Goal: Task Accomplishment & Management: Use online tool/utility

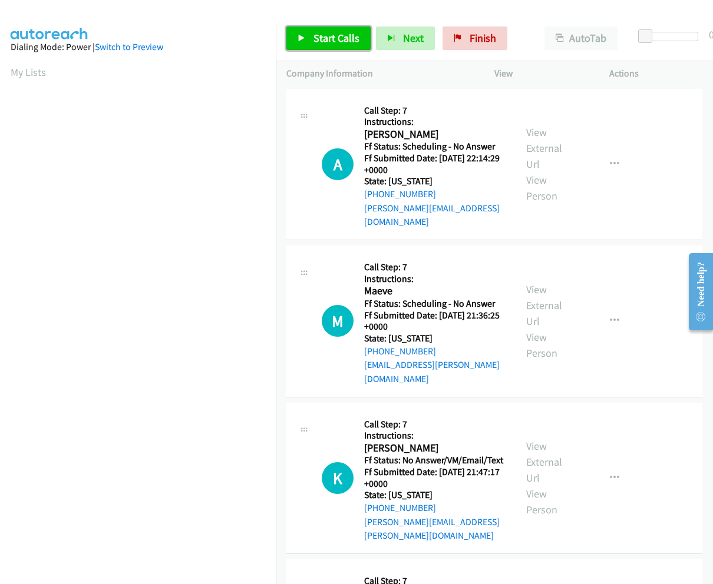
click at [326, 29] on link "Start Calls" at bounding box center [328, 39] width 84 height 24
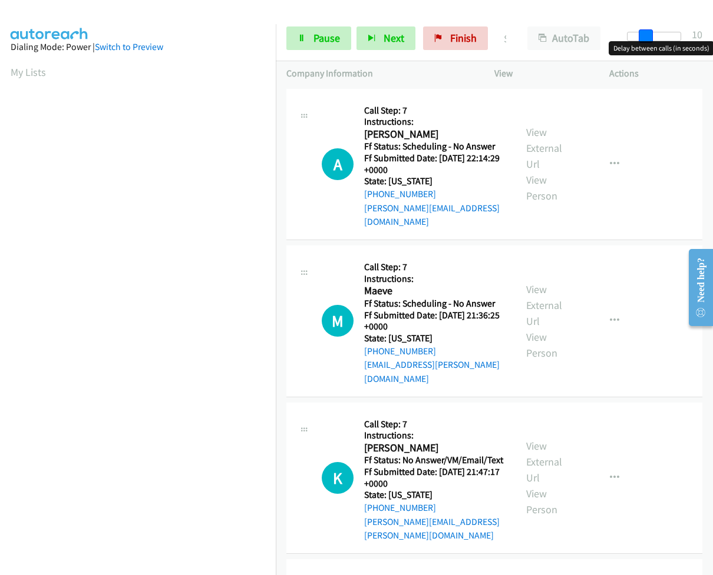
drag, startPoint x: 635, startPoint y: 41, endPoint x: 653, endPoint y: 42, distance: 17.7
click at [653, 42] on body "Start Calls Pause Next Finish Started AutoTab AutoTab 10 Company Information In…" at bounding box center [356, 28] width 713 height 56
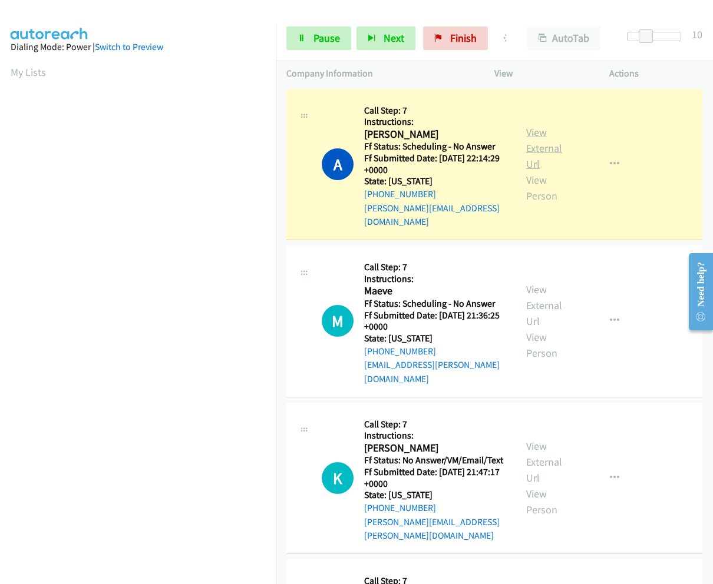
click at [531, 127] on link "View External Url" at bounding box center [544, 147] width 36 height 45
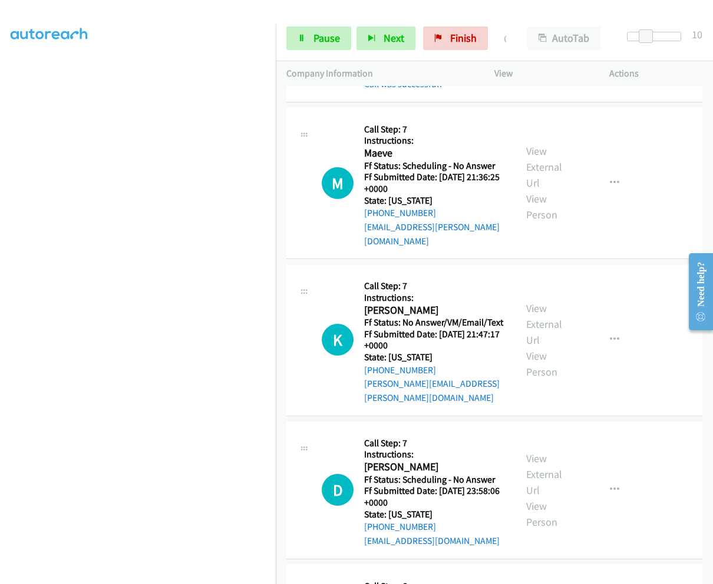
scroll to position [177, 0]
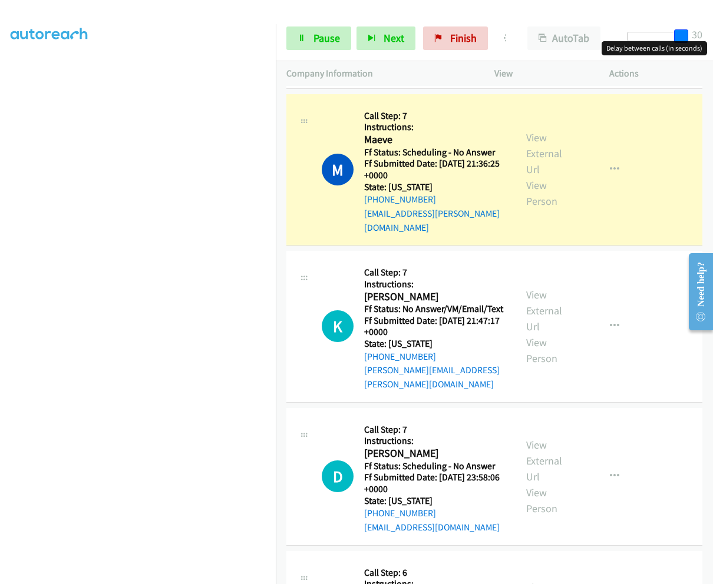
drag, startPoint x: 697, startPoint y: 37, endPoint x: 713, endPoint y: 34, distance: 15.5
click at [712, 34] on html "Start Calls Pause Next Finish Dialing Maeve AutoTab AutoTab 30 Company Informat…" at bounding box center [356, 28] width 713 height 56
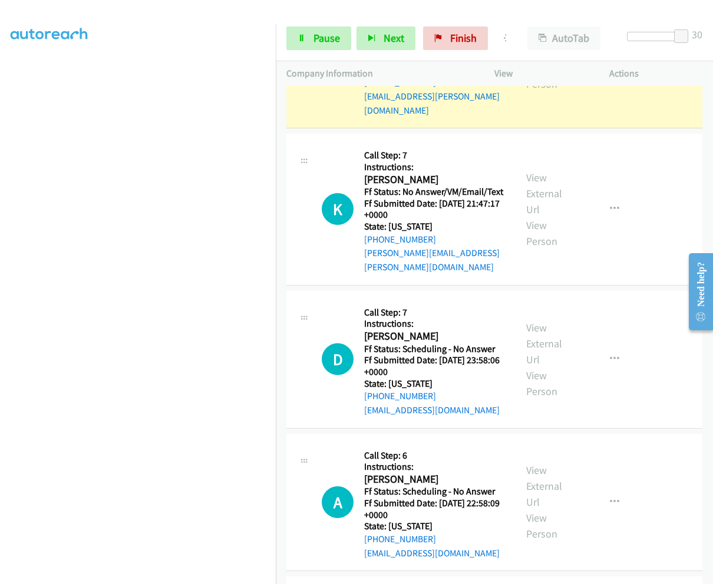
scroll to position [294, 0]
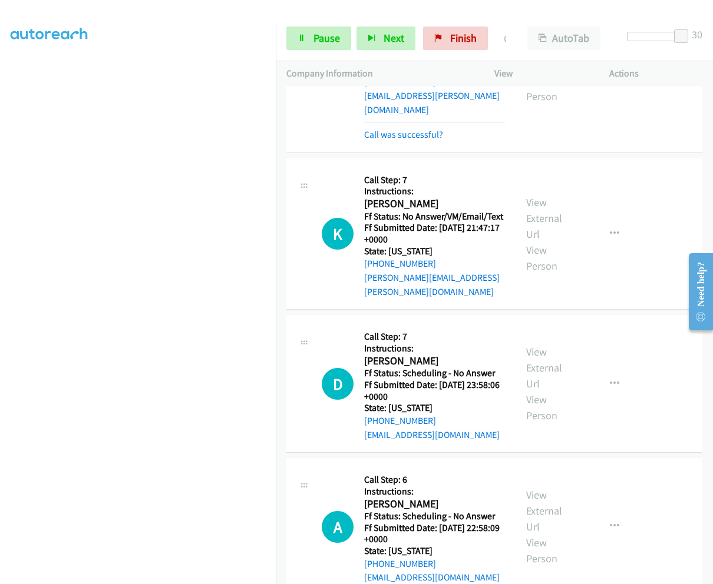
drag, startPoint x: 538, startPoint y: 441, endPoint x: -626, endPoint y: -87, distance: 1278.3
click at [0, 0] on html "Start Calls Pause Next Finish Call Completed AutoTab AutoTab 30 Company Informa…" at bounding box center [356, 28] width 713 height 56
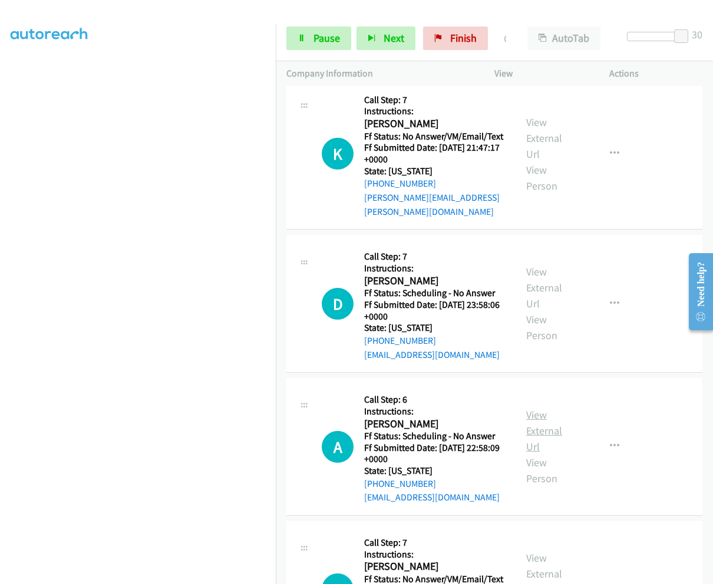
scroll to position [412, 0]
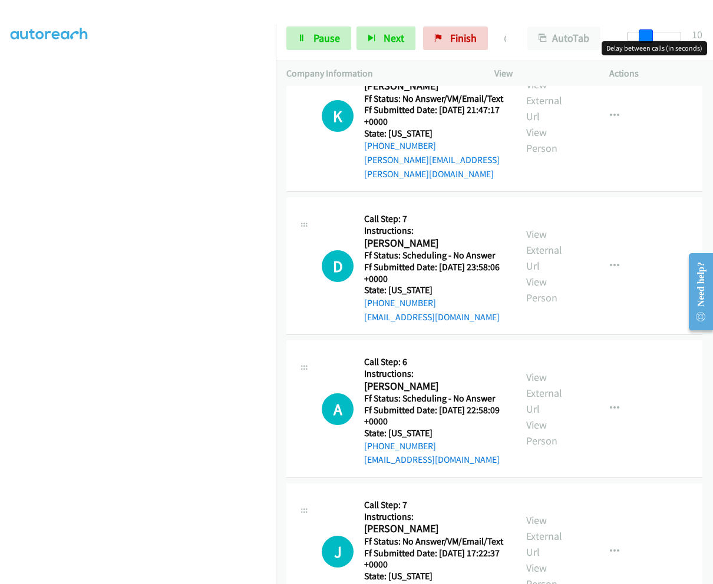
drag, startPoint x: 683, startPoint y: 34, endPoint x: 650, endPoint y: 32, distance: 33.0
click at [650, 32] on span at bounding box center [645, 36] width 14 height 14
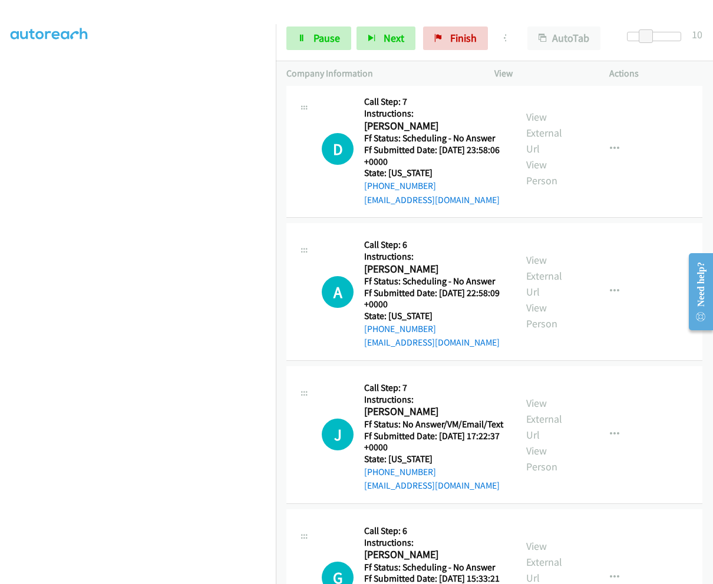
scroll to position [530, 0]
click at [324, 38] on span "Pause" at bounding box center [326, 38] width 27 height 14
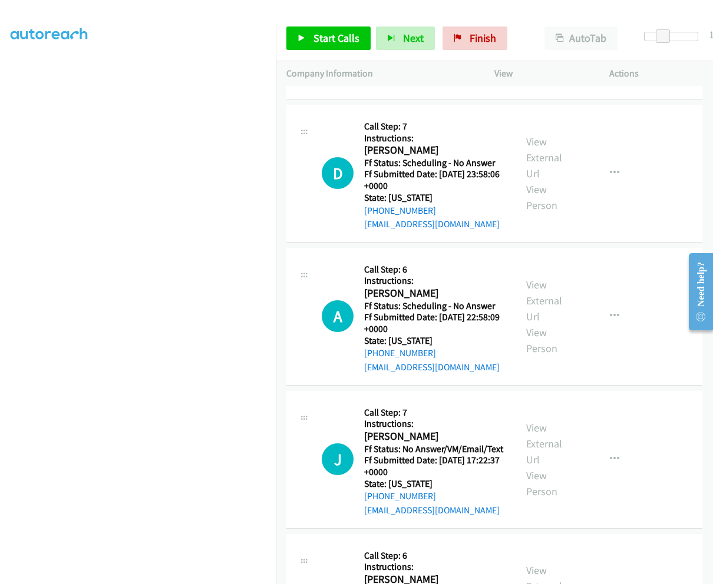
scroll to position [555, 0]
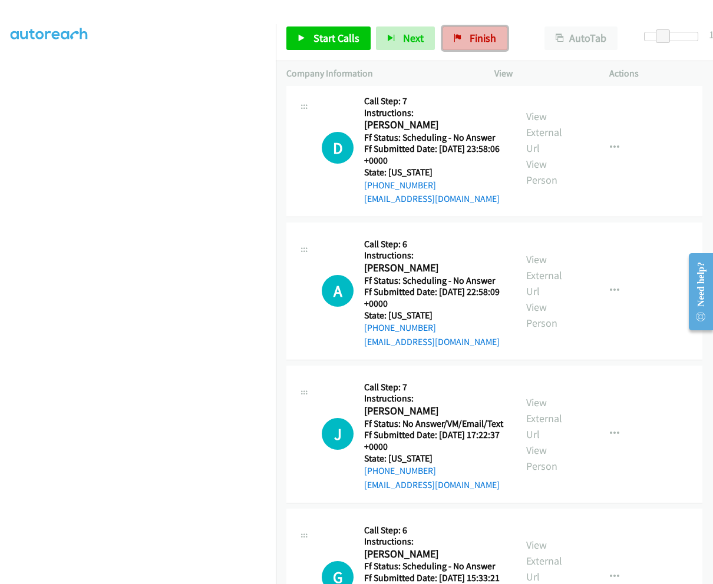
click at [476, 37] on span "Finish" at bounding box center [482, 38] width 27 height 14
